Goal: Task Accomplishment & Management: Manage account settings

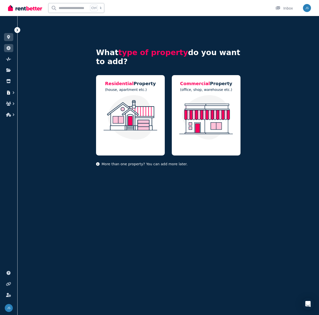
click at [9, 94] on icon "button" at bounding box center [8, 93] width 3 height 4
click at [36, 107] on span "Finance report" at bounding box center [41, 108] width 25 height 6
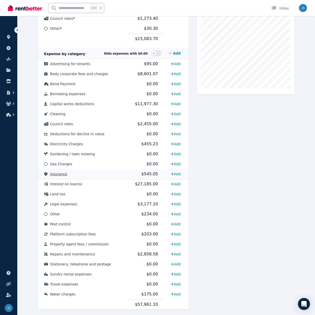
scroll to position [129, 0]
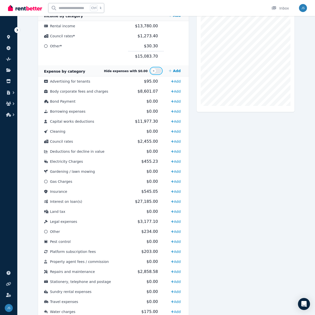
click at [159, 68] on button "button" at bounding box center [156, 71] width 11 height 6
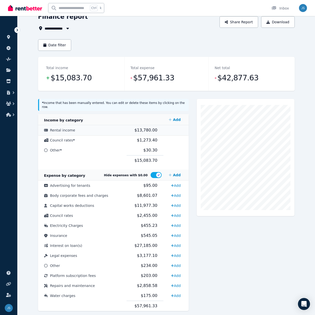
scroll to position [33, 0]
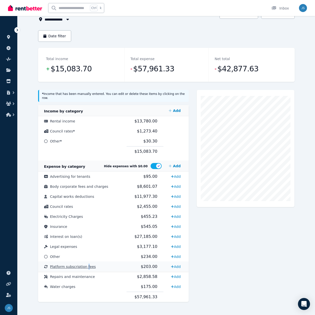
click at [85, 265] on span "Platform subscription fees" at bounding box center [73, 267] width 46 height 4
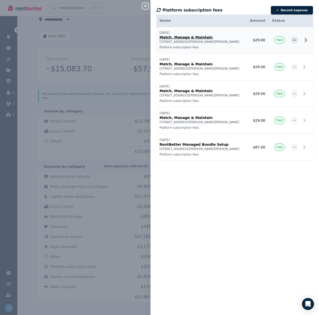
click at [303, 40] on icon at bounding box center [306, 40] width 6 height 6
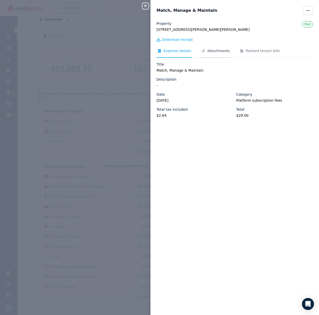
click at [218, 53] on span "Attachments" at bounding box center [218, 50] width 22 height 5
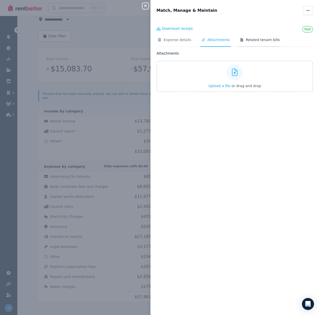
click at [258, 40] on span "Related tenant bills" at bounding box center [263, 39] width 34 height 5
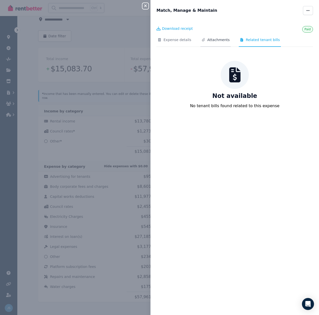
click at [213, 40] on span "Attachments" at bounding box center [218, 39] width 22 height 5
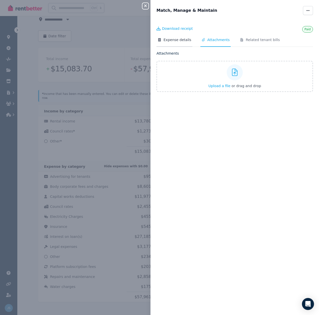
click at [171, 37] on span "Expense details" at bounding box center [177, 39] width 28 height 5
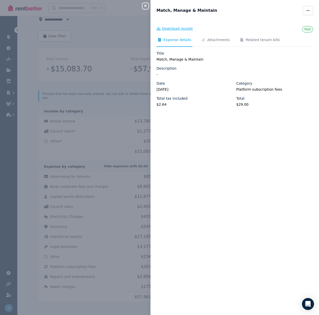
click at [180, 30] on span "Download receipt" at bounding box center [177, 28] width 31 height 5
click at [118, 44] on div "Close panel Match, Manage & Maintain Paid Download receipt Expense details Atta…" at bounding box center [159, 157] width 319 height 315
